Goal: Navigation & Orientation: Understand site structure

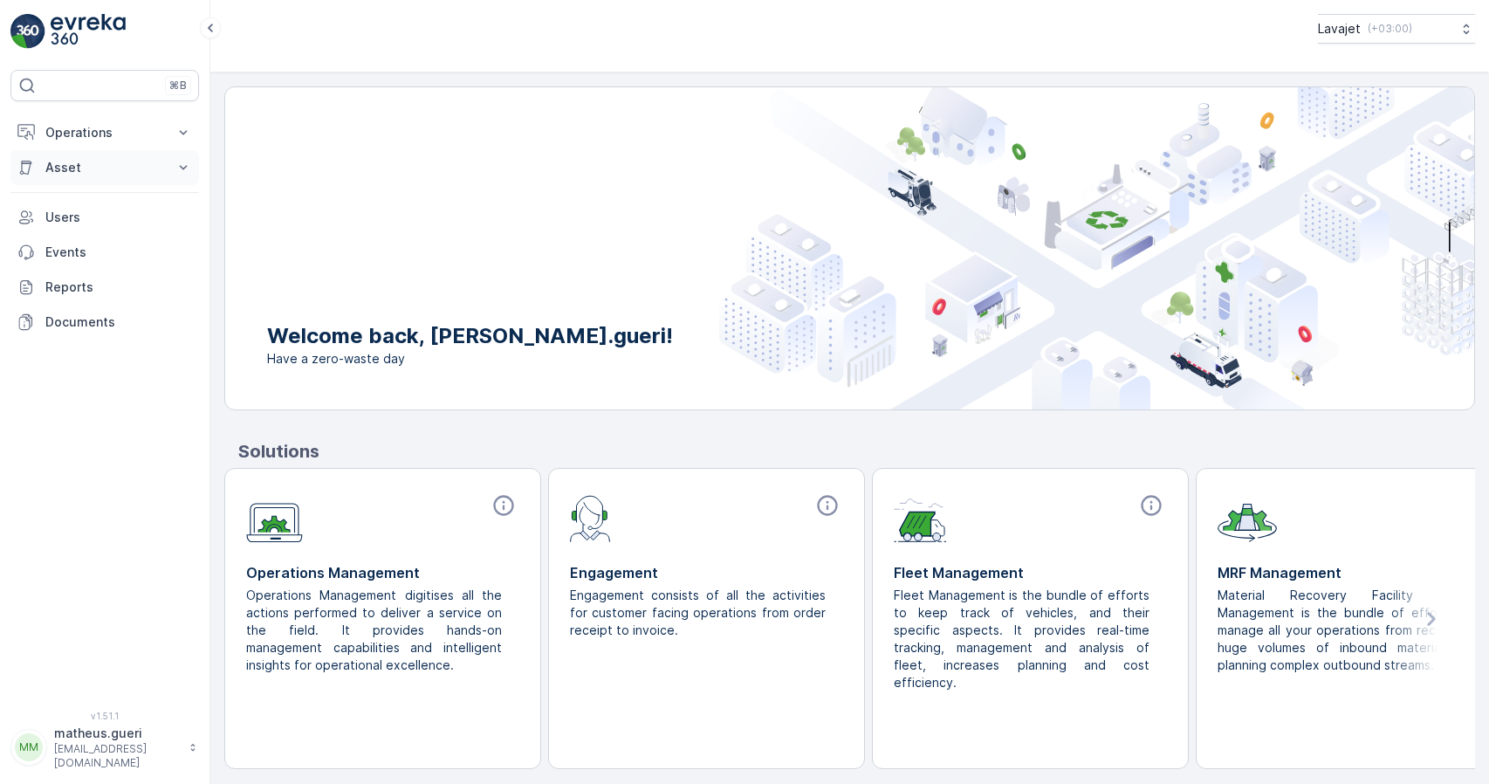
click at [172, 165] on button "Asset" at bounding box center [104, 167] width 189 height 35
click at [75, 196] on p "Assets" at bounding box center [64, 197] width 39 height 17
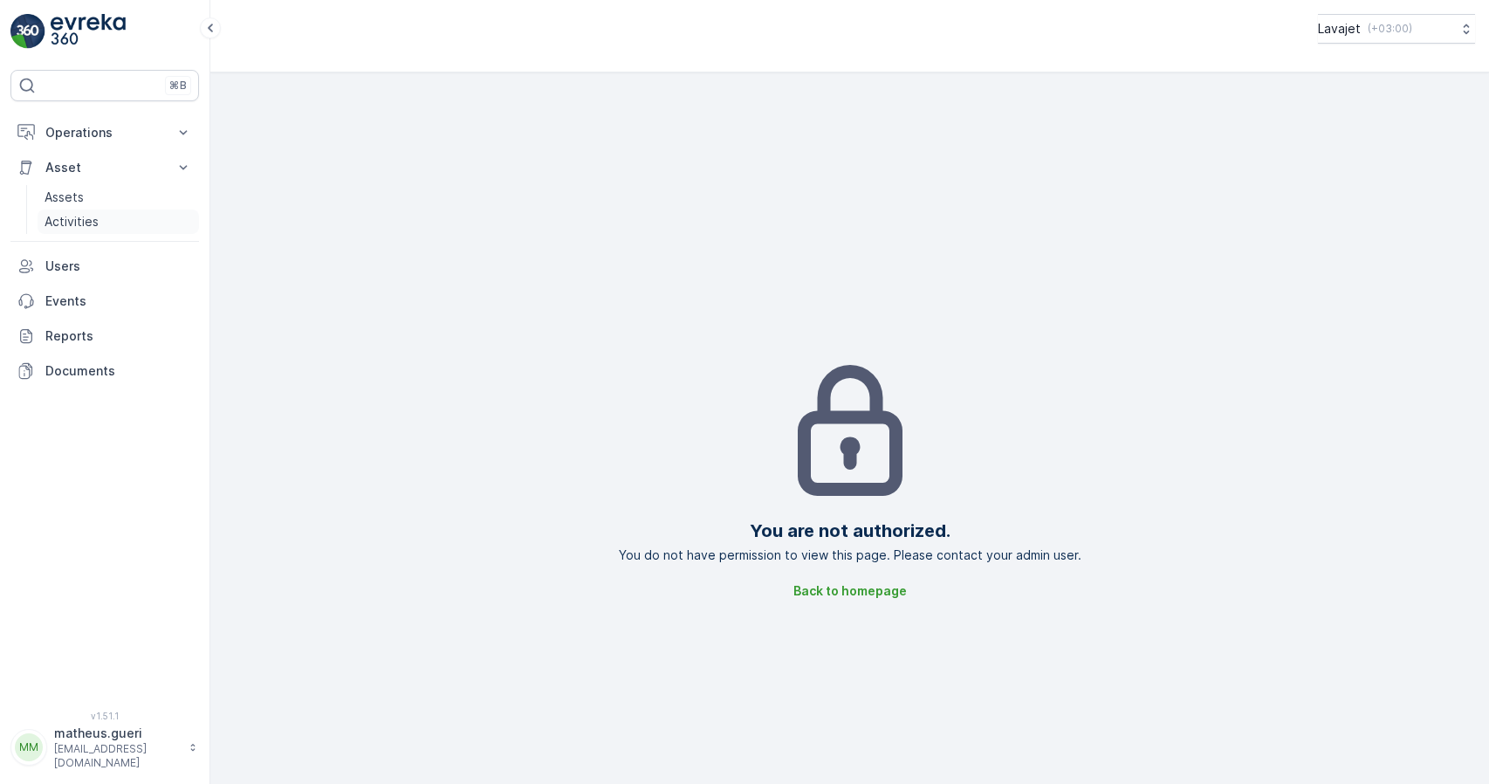
click at [81, 221] on p "Activities" at bounding box center [72, 221] width 54 height 17
click at [182, 136] on icon at bounding box center [183, 132] width 17 height 17
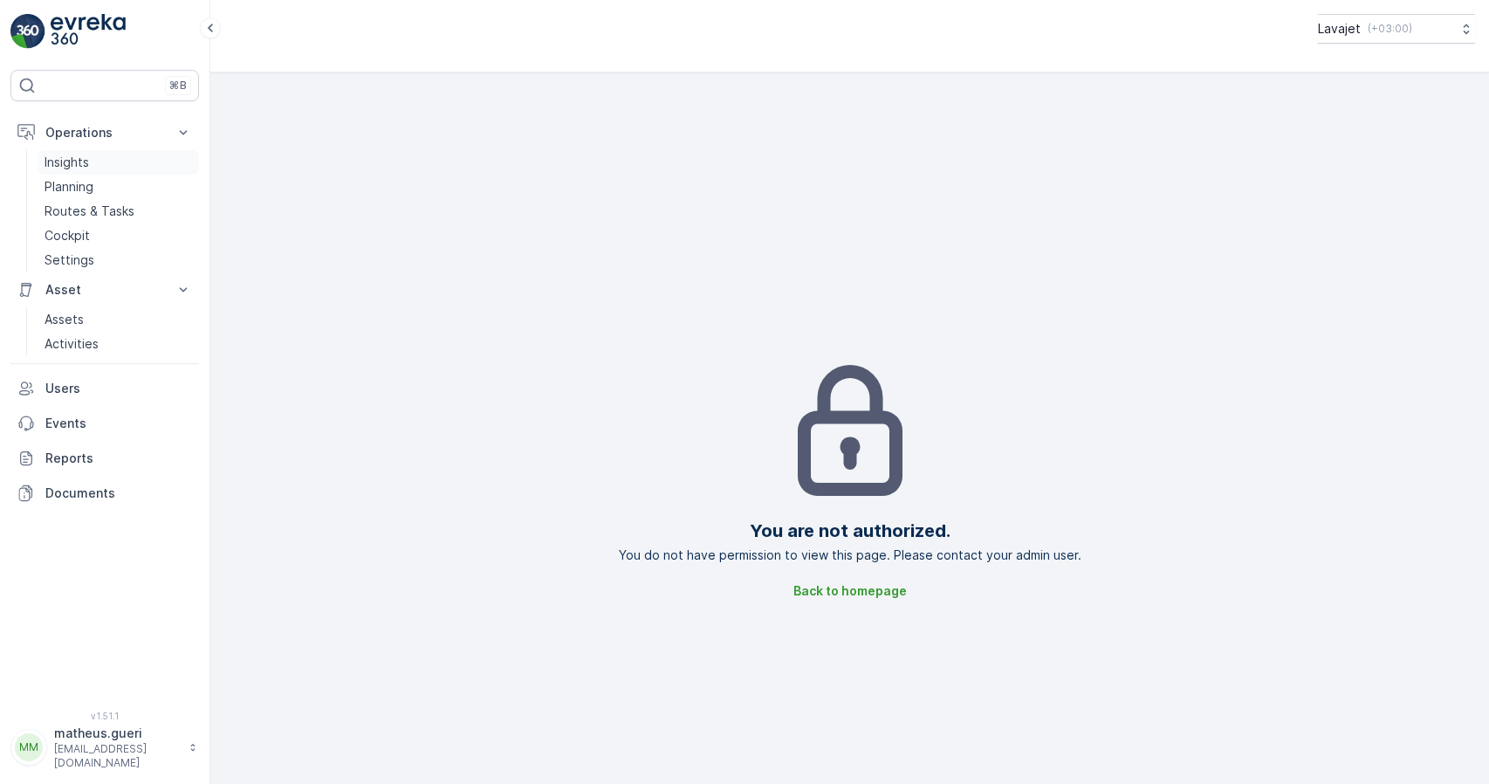
click at [69, 161] on p "Insights" at bounding box center [67, 162] width 45 height 17
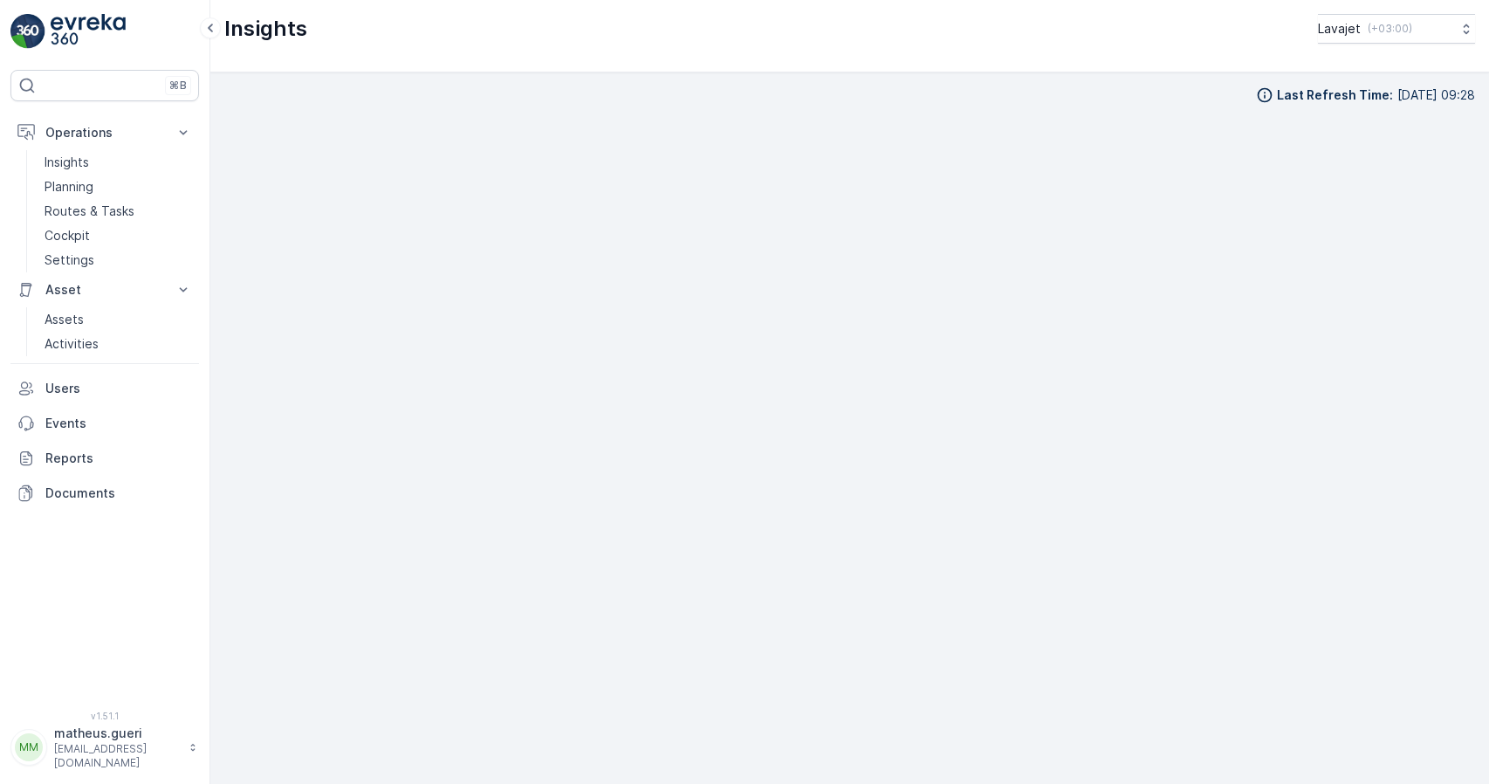
scroll to position [18, 0]
click at [78, 214] on p "Routes & Tasks" at bounding box center [90, 211] width 90 height 17
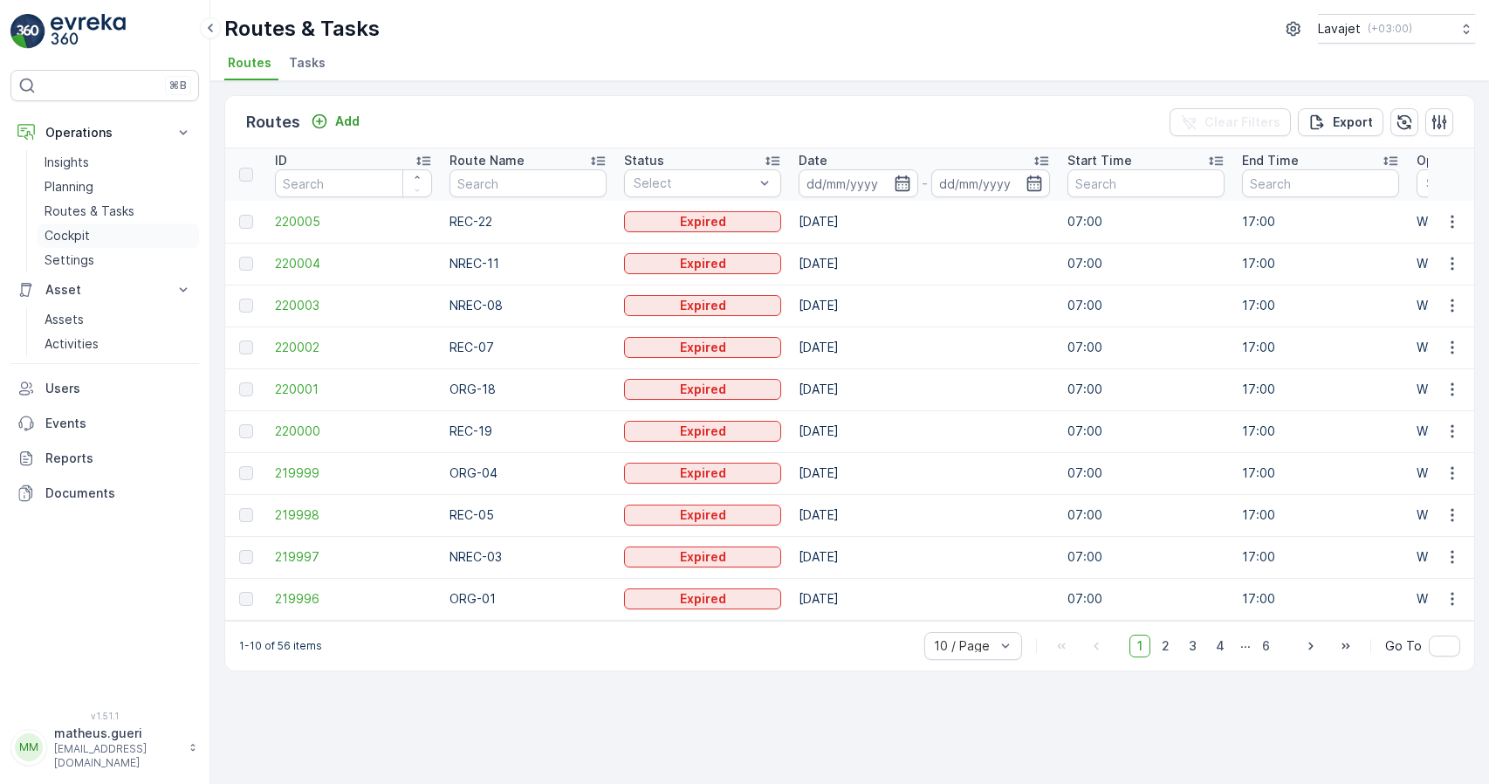
click at [67, 233] on p "Cockpit" at bounding box center [67, 235] width 45 height 17
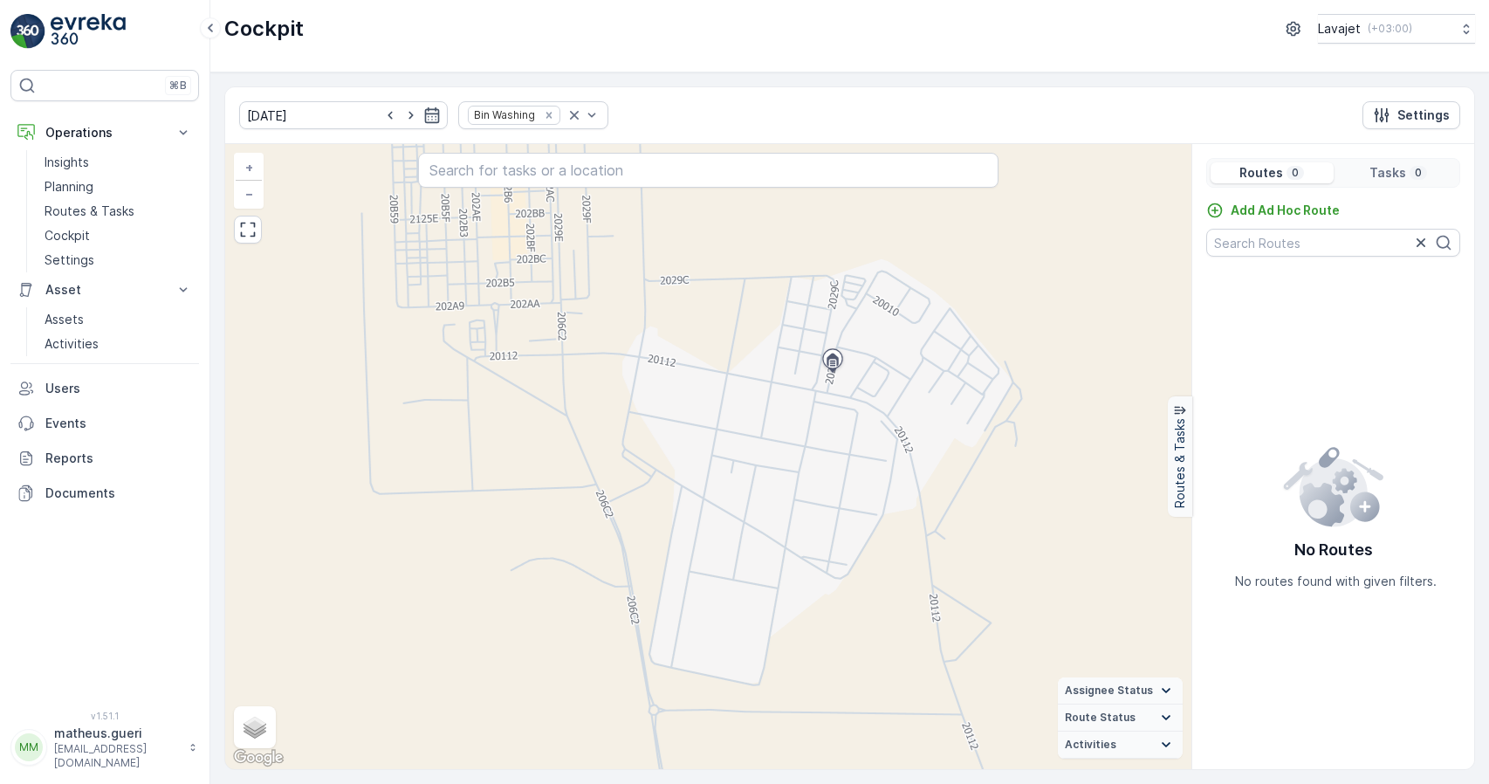
drag, startPoint x: 719, startPoint y: 319, endPoint x: 724, endPoint y: 335, distance: 17.2
click at [724, 335] on div "+ − Satellite Roadmap Terrain Hybrid Leaflet Keyboard shortcuts Map Data Map da…" at bounding box center [708, 456] width 966 height 625
click at [540, 120] on div "Remove Bin Washing" at bounding box center [549, 115] width 19 height 14
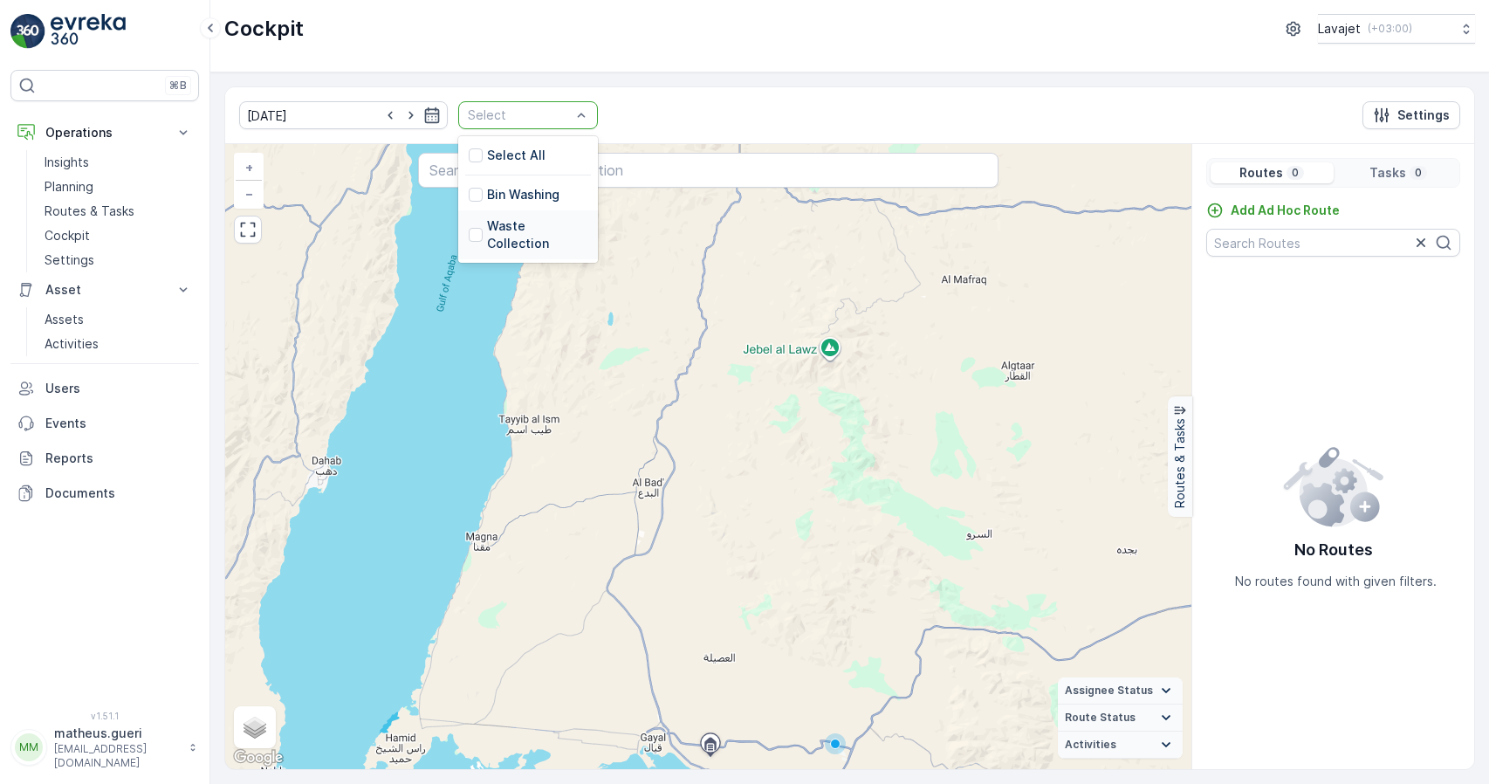
click at [496, 228] on p "Waste Collection" at bounding box center [537, 234] width 100 height 35
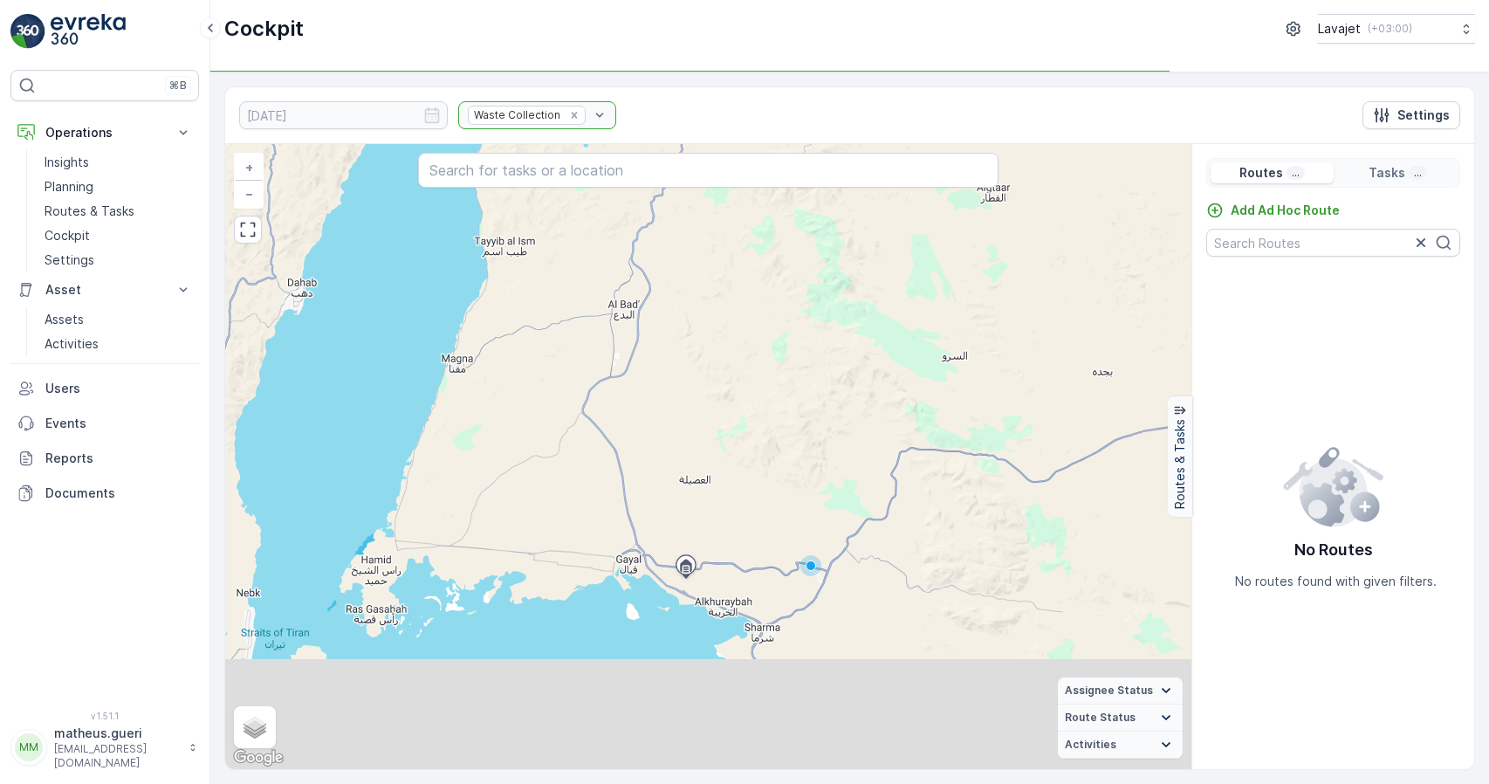
drag, startPoint x: 721, startPoint y: 603, endPoint x: 690, endPoint y: 404, distance: 201.5
click at [690, 404] on div "+ − Satellite Roadmap Terrain Hybrid Leaflet Keyboard shortcuts Map Data Map da…" at bounding box center [708, 456] width 966 height 625
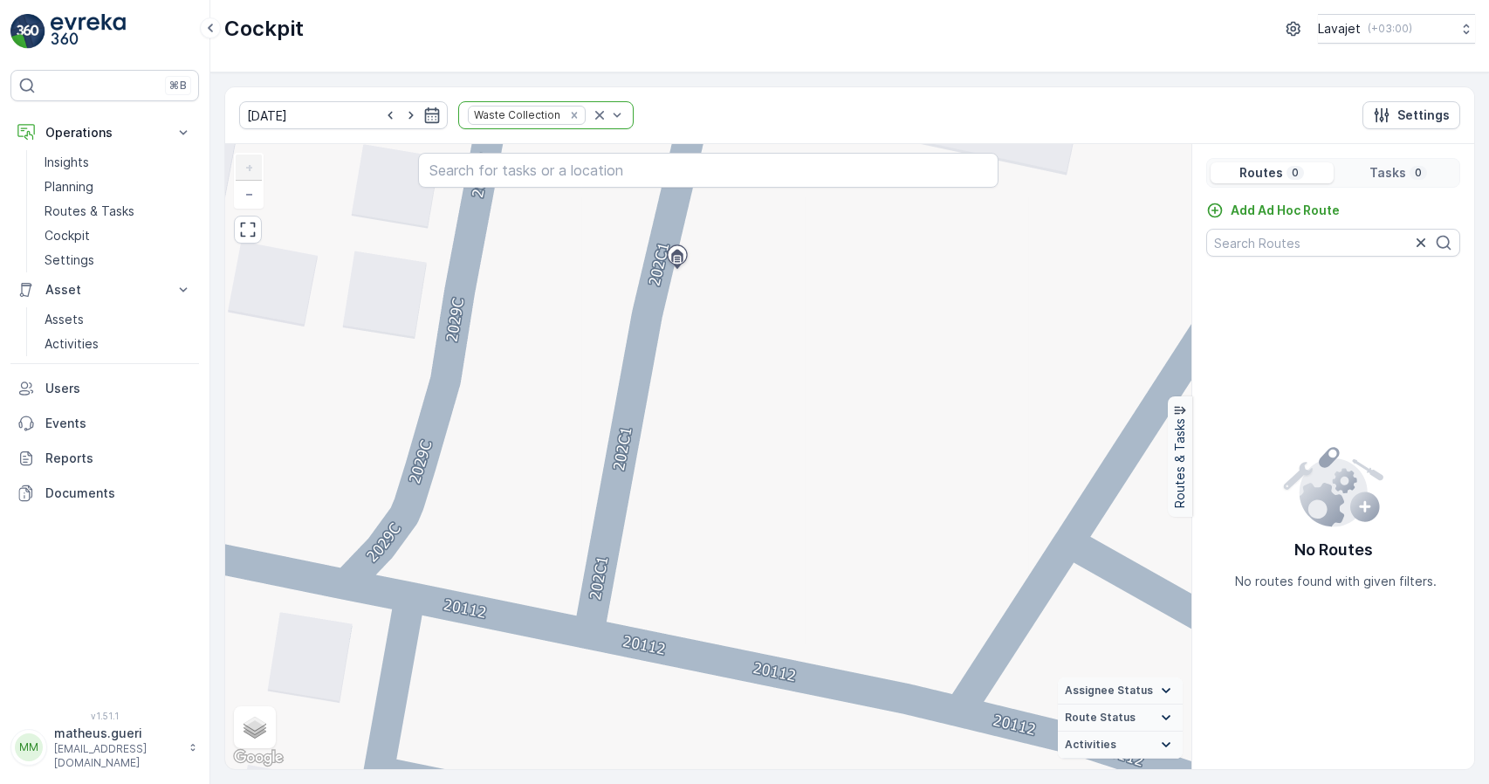
drag, startPoint x: 718, startPoint y: 347, endPoint x: 684, endPoint y: 472, distance: 129.4
click at [722, 413] on div "+ − Satellite Roadmap Terrain Hybrid Leaflet Keyboard shortcuts Map Data Map da…" at bounding box center [708, 456] width 966 height 625
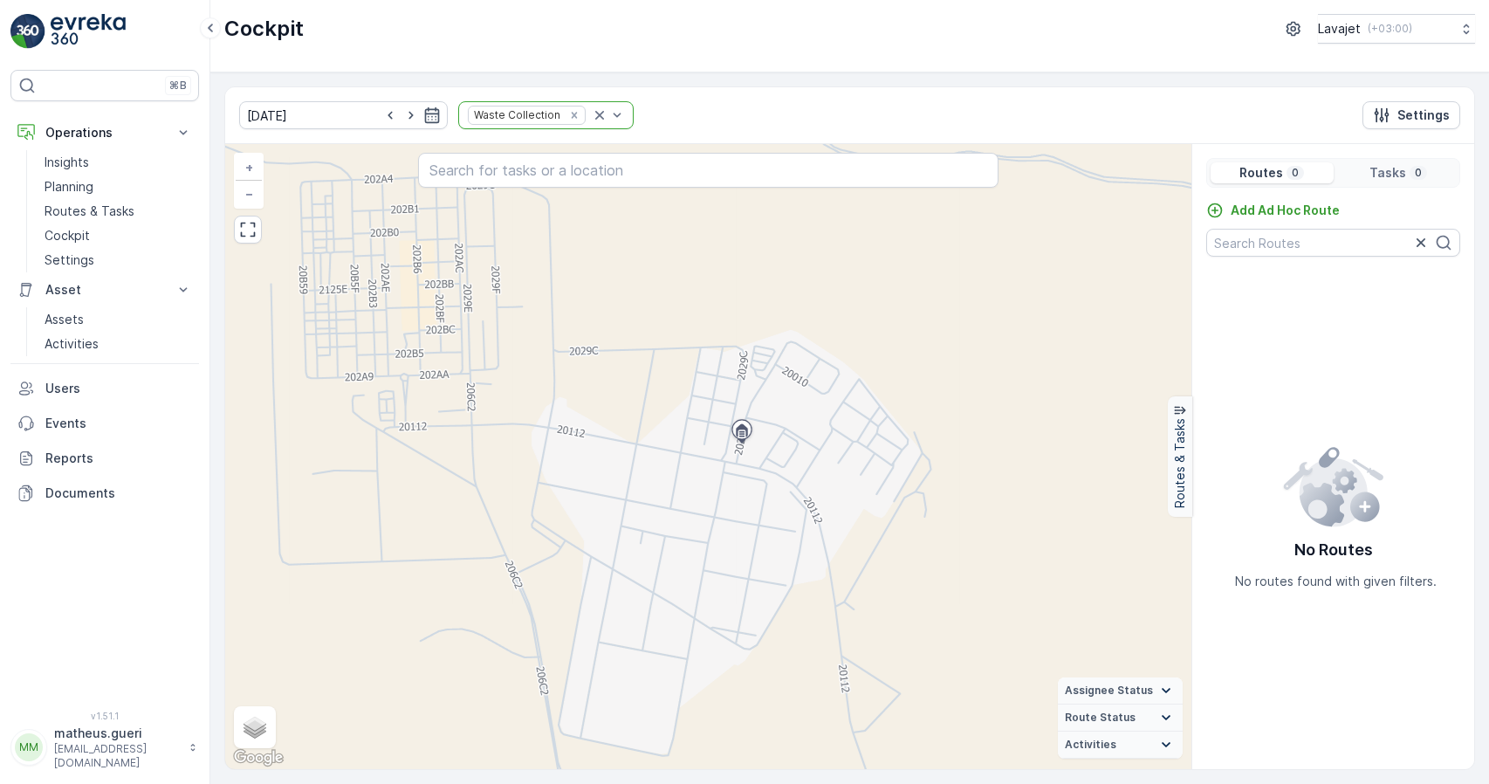
drag, startPoint x: 768, startPoint y: 497, endPoint x: 808, endPoint y: 421, distance: 85.5
click at [810, 423] on div "+ − Satellite Roadmap Terrain Hybrid Leaflet Keyboard shortcuts Map Data Map da…" at bounding box center [708, 456] width 966 height 625
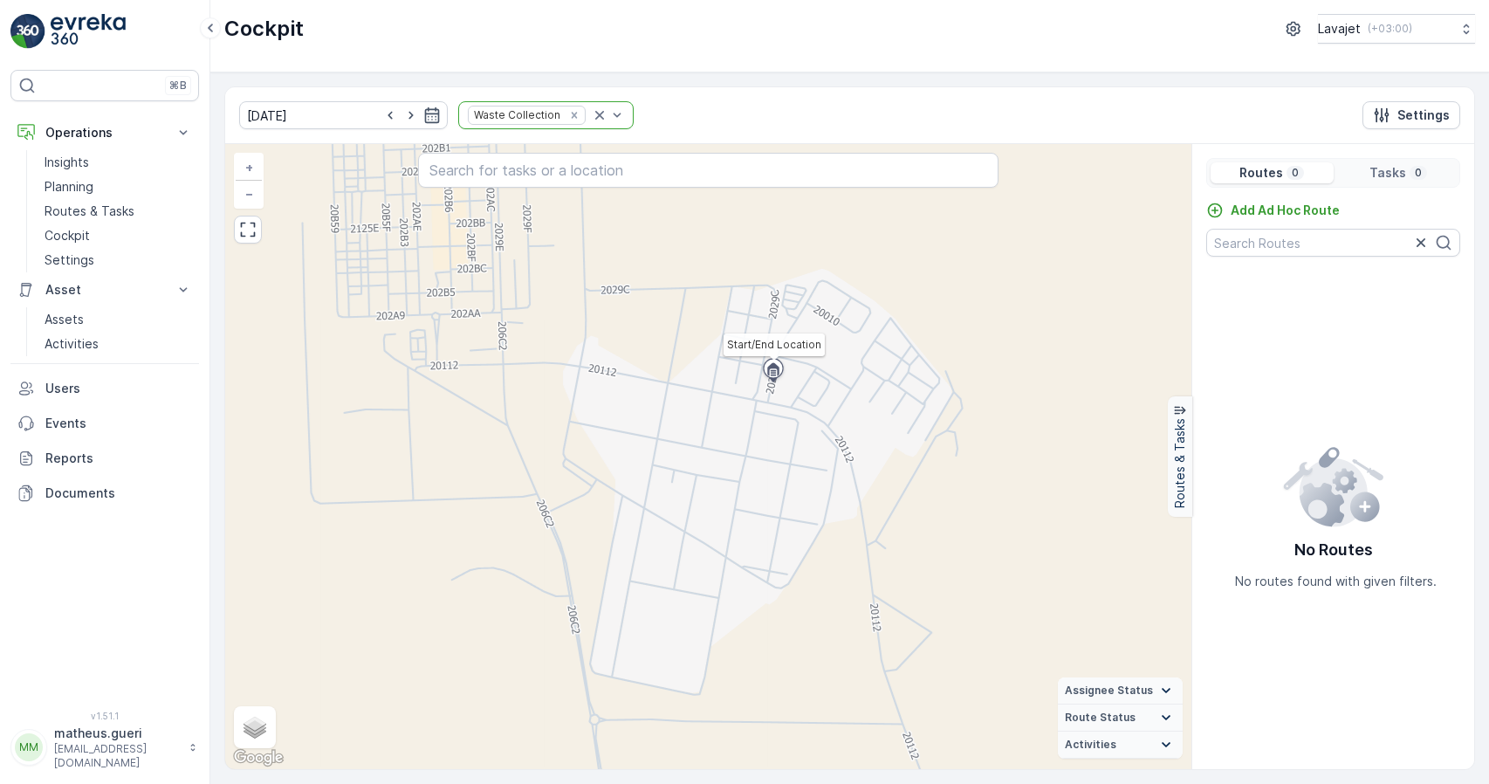
click at [783, 376] on icon at bounding box center [774, 371] width 28 height 31
click at [382, 113] on icon "button" at bounding box center [390, 115] width 17 height 17
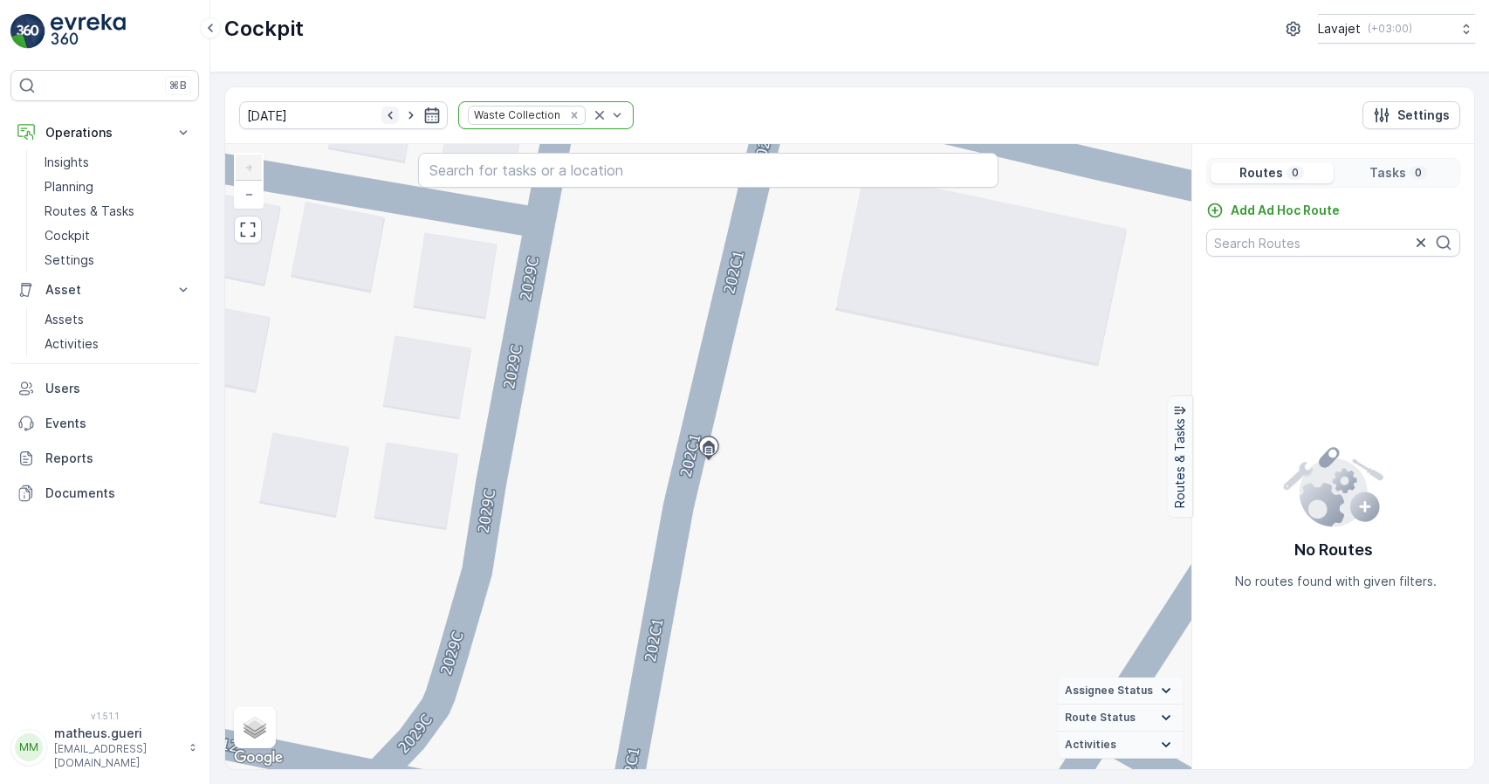
click at [382, 116] on icon "button" at bounding box center [390, 115] width 17 height 17
type input "[DATE]"
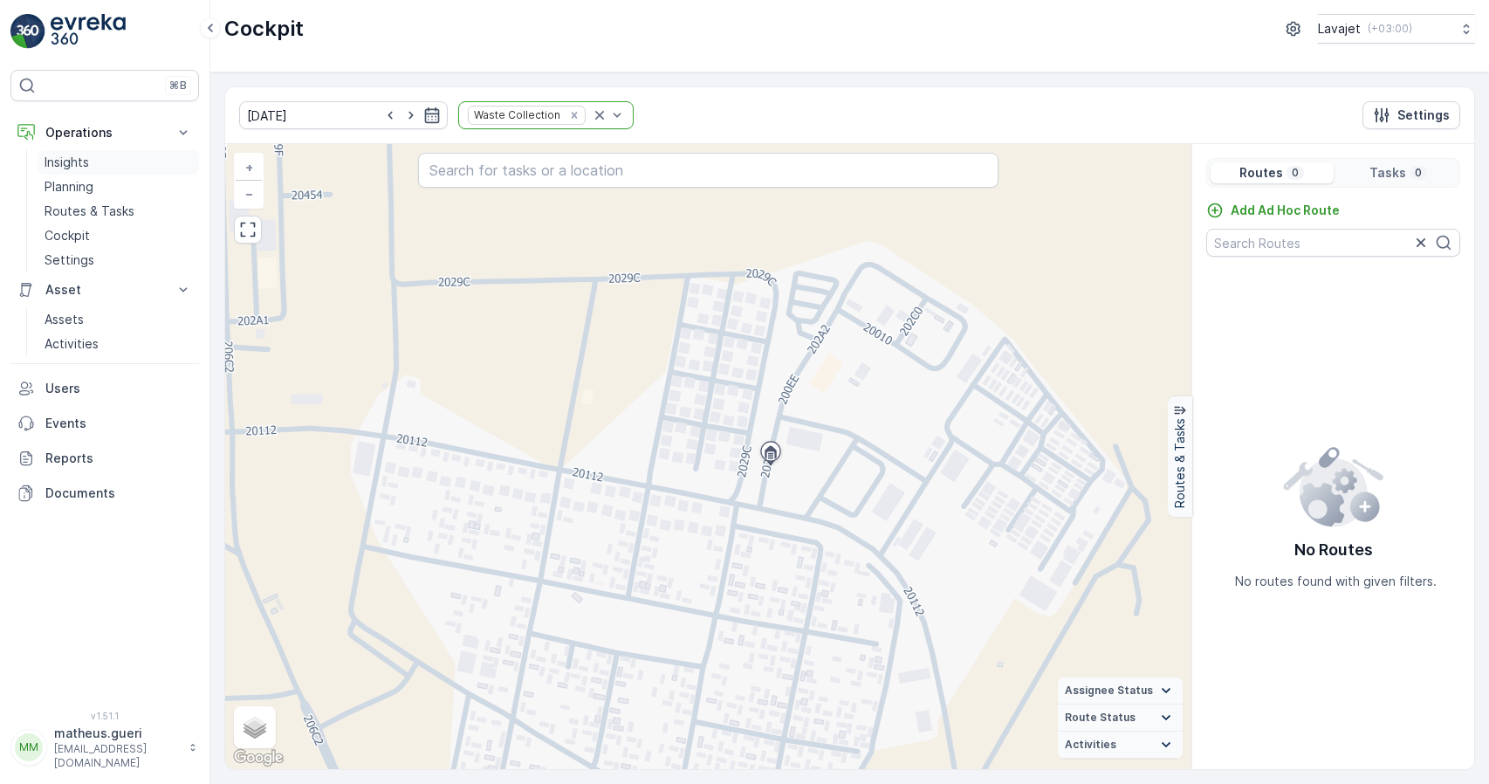
click at [82, 162] on p "Insights" at bounding box center [67, 162] width 45 height 17
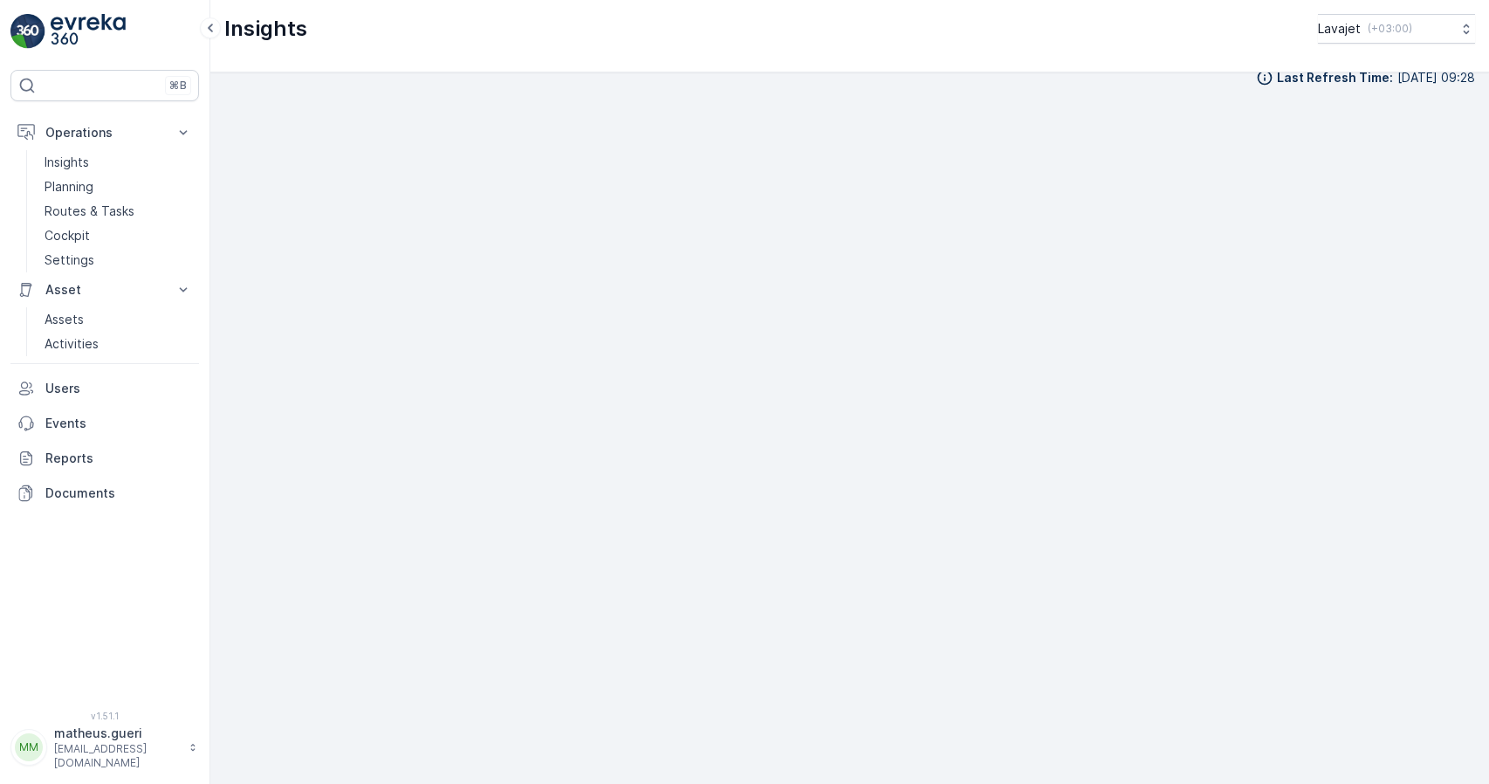
scroll to position [18, 0]
click at [75, 188] on p "Planning" at bounding box center [69, 186] width 49 height 17
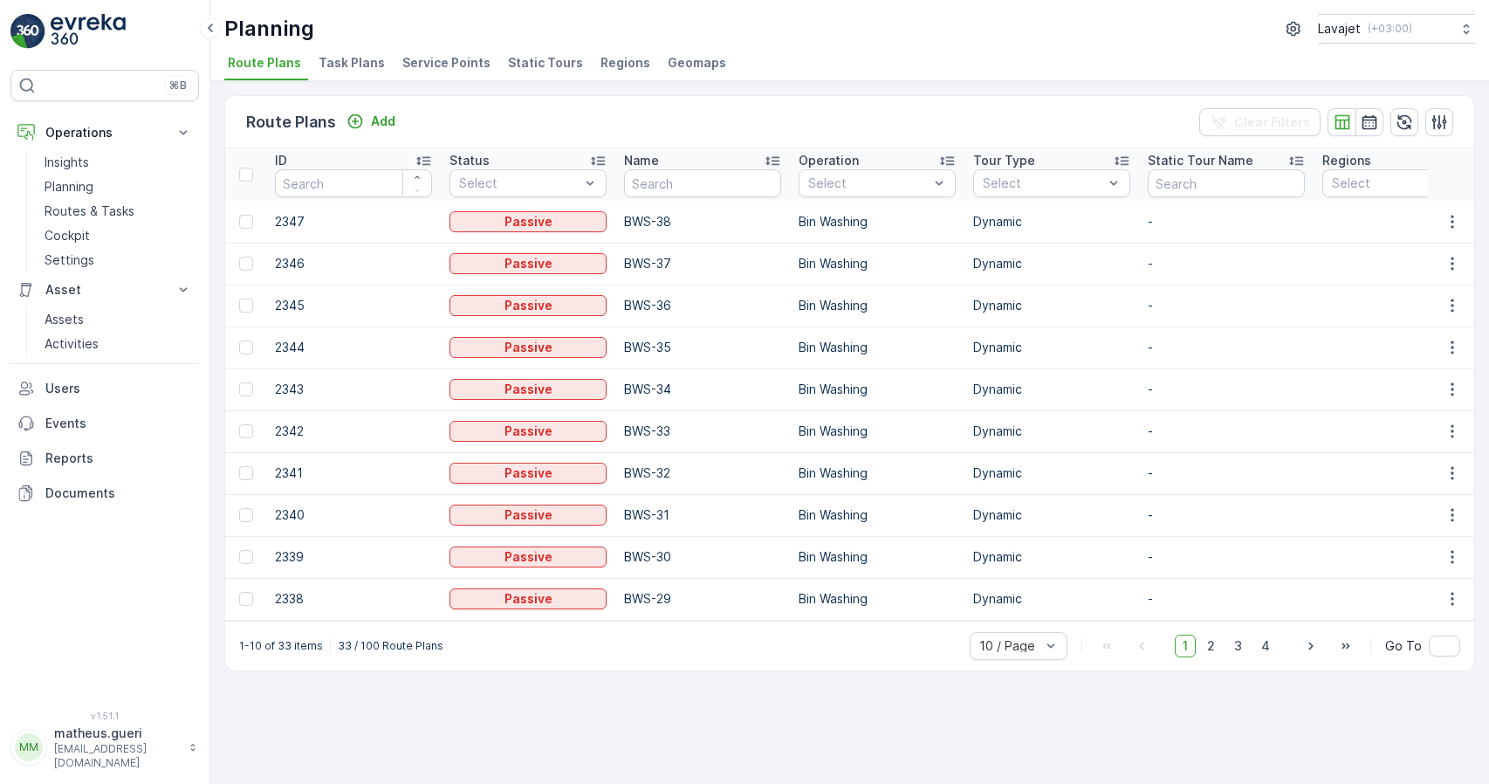
click at [653, 223] on p "BWS-38" at bounding box center [702, 221] width 157 height 17
click at [1454, 222] on icon "button" at bounding box center [1452, 221] width 17 height 17
drag, startPoint x: 541, startPoint y: 711, endPoint x: 493, endPoint y: 684, distance: 55.1
click at [540, 710] on div "Route Plans Add Clear Filters ID Status Select Name Operation Select Tour Type …" at bounding box center [849, 432] width 1279 height 703
click at [68, 380] on p "Users" at bounding box center [118, 388] width 147 height 17
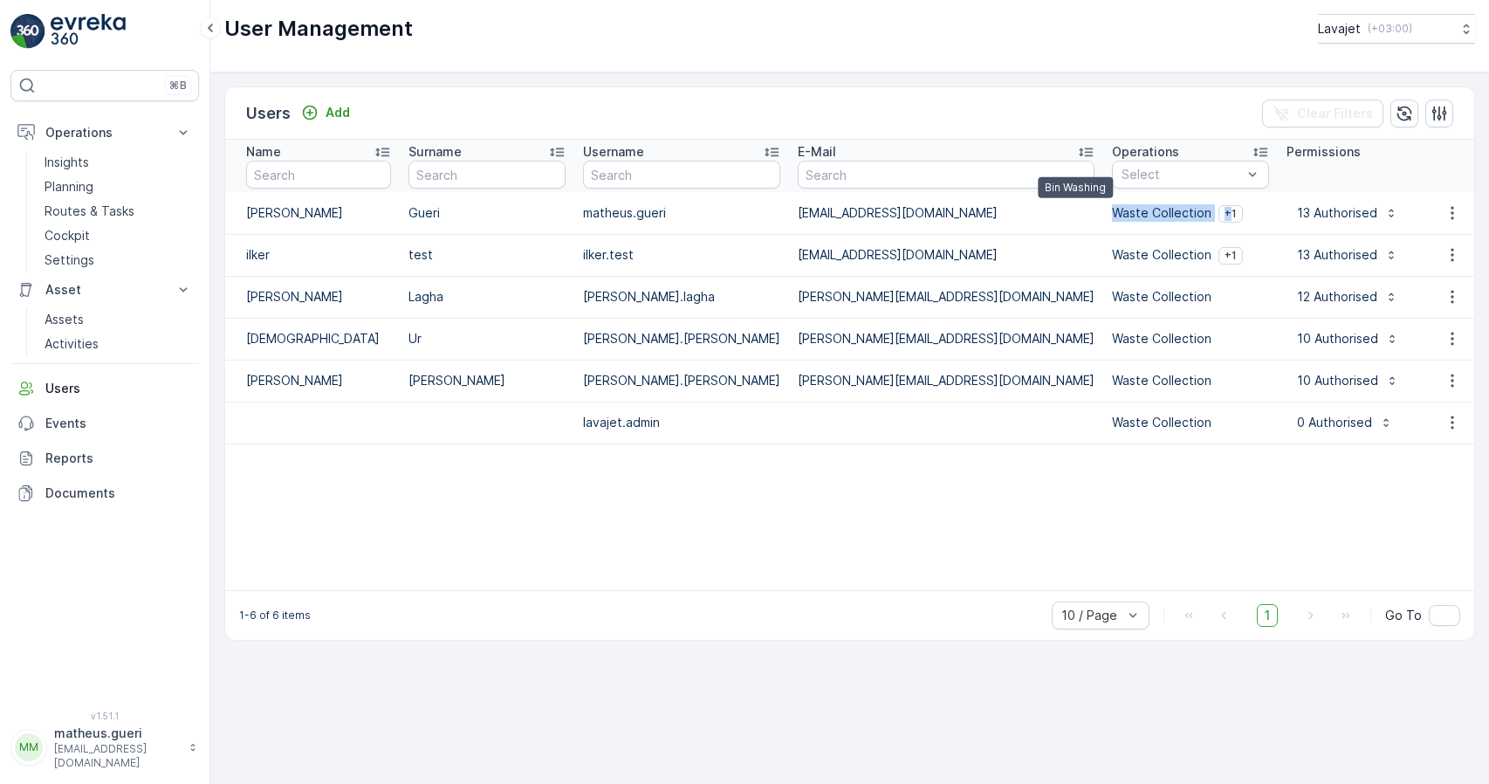
drag, startPoint x: 960, startPoint y: 210, endPoint x: 1083, endPoint y: 230, distance: 124.6
click at [1112, 210] on div "Waste Collection +1 Bin Washing" at bounding box center [1190, 213] width 157 height 24
click at [1112, 256] on p "Waste Collection" at bounding box center [1162, 254] width 100 height 17
drag, startPoint x: 973, startPoint y: 254, endPoint x: 1072, endPoint y: 255, distance: 99.5
click at [1112, 255] on div "Waste Collection +1" at bounding box center [1190, 255] width 157 height 24
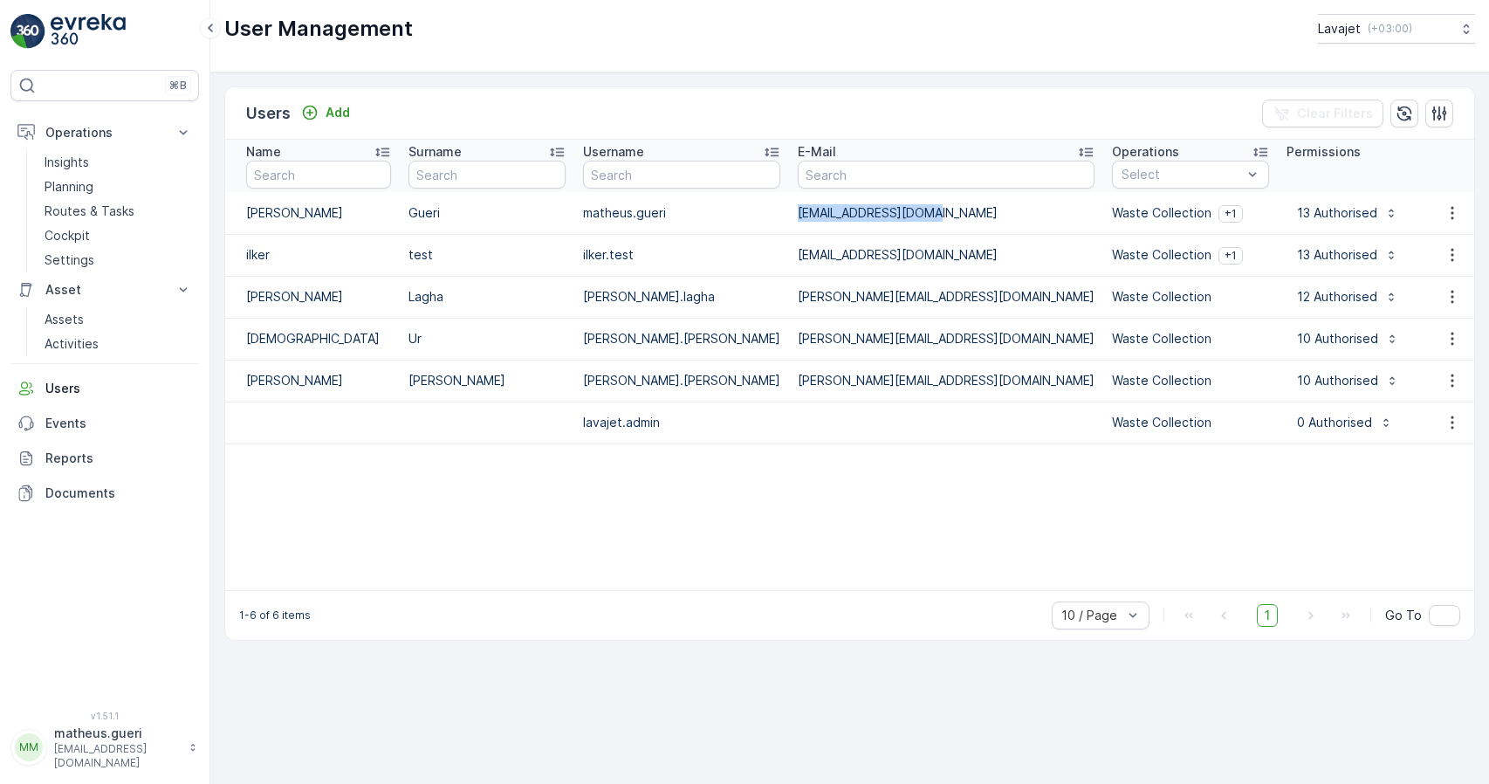
drag, startPoint x: 754, startPoint y: 212, endPoint x: 900, endPoint y: 237, distance: 147.8
click at [892, 230] on tr "[PERSON_NAME] [PERSON_NAME].gueri [EMAIL_ADDRESS][DOMAIN_NAME] Waste Collection…" at bounding box center [1084, 213] width 1718 height 42
click at [883, 265] on td "[EMAIL_ADDRESS][DOMAIN_NAME]" at bounding box center [946, 255] width 314 height 42
drag, startPoint x: 596, startPoint y: 215, endPoint x: 870, endPoint y: 249, distance: 275.4
click at [844, 233] on tbody "[PERSON_NAME] [PERSON_NAME].gueri [EMAIL_ADDRESS][DOMAIN_NAME] Waste Collection…" at bounding box center [1084, 391] width 1718 height 398
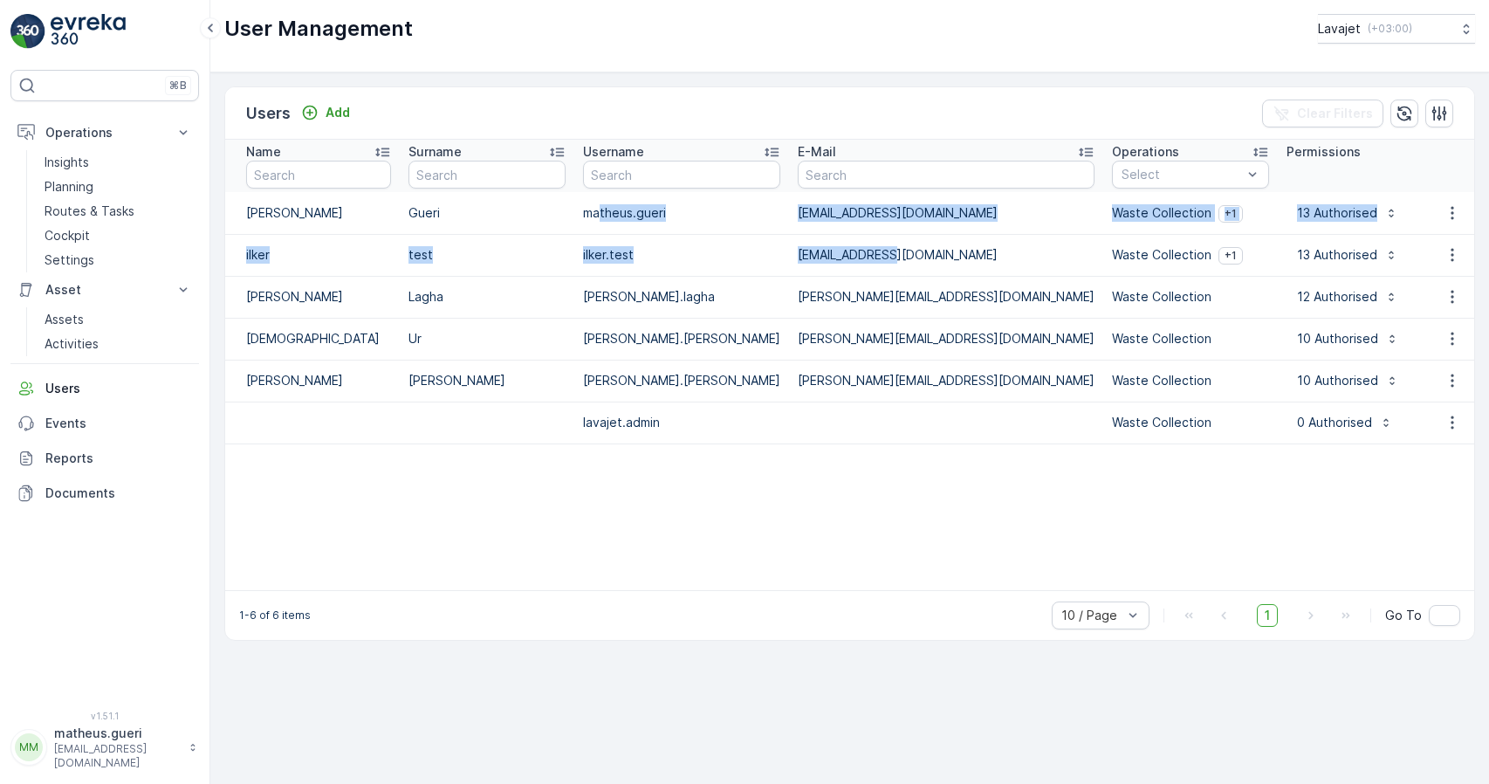
drag, startPoint x: 493, startPoint y: 255, endPoint x: 416, endPoint y: 261, distance: 77.9
click at [494, 254] on p "test" at bounding box center [487, 254] width 157 height 17
